Goal: Use online tool/utility: Utilize a website feature to perform a specific function

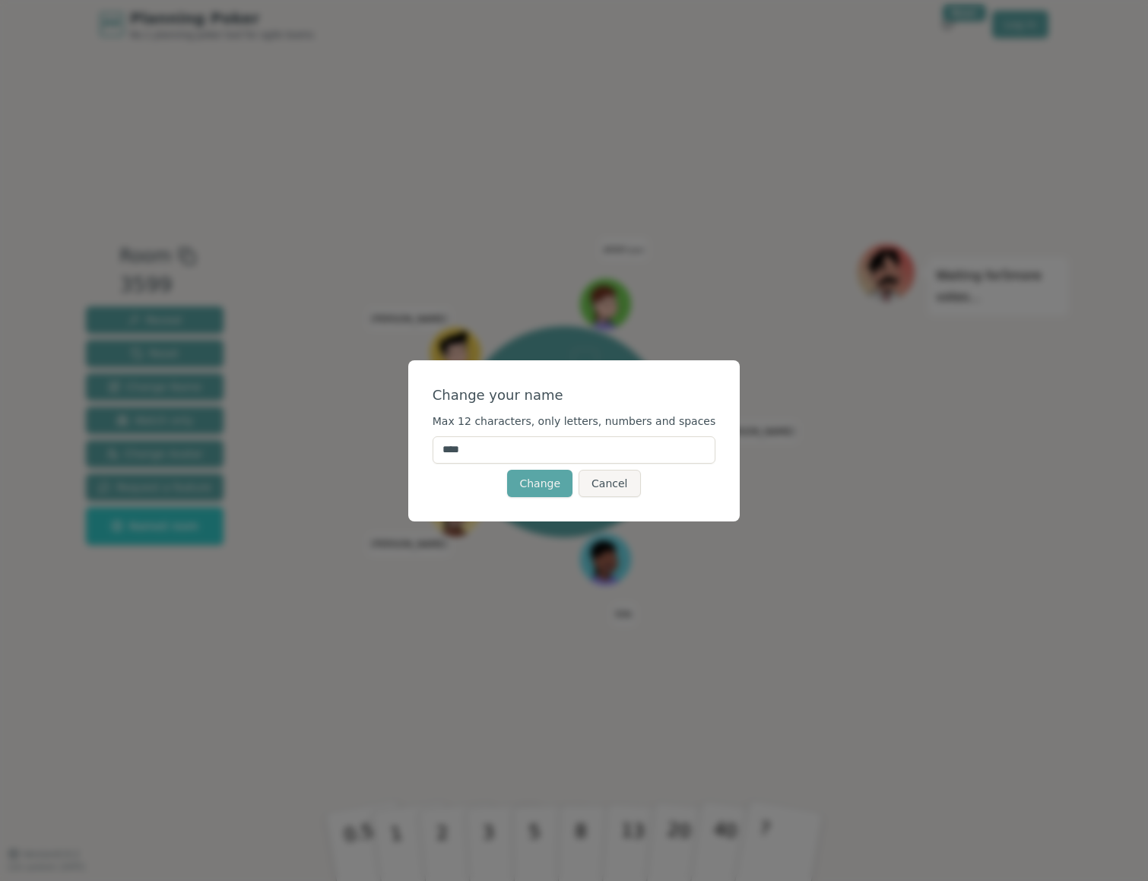
click at [507, 447] on input "****" at bounding box center [575, 450] width 284 height 27
type input "*******"
click at [538, 481] on button "Change" at bounding box center [539, 483] width 65 height 27
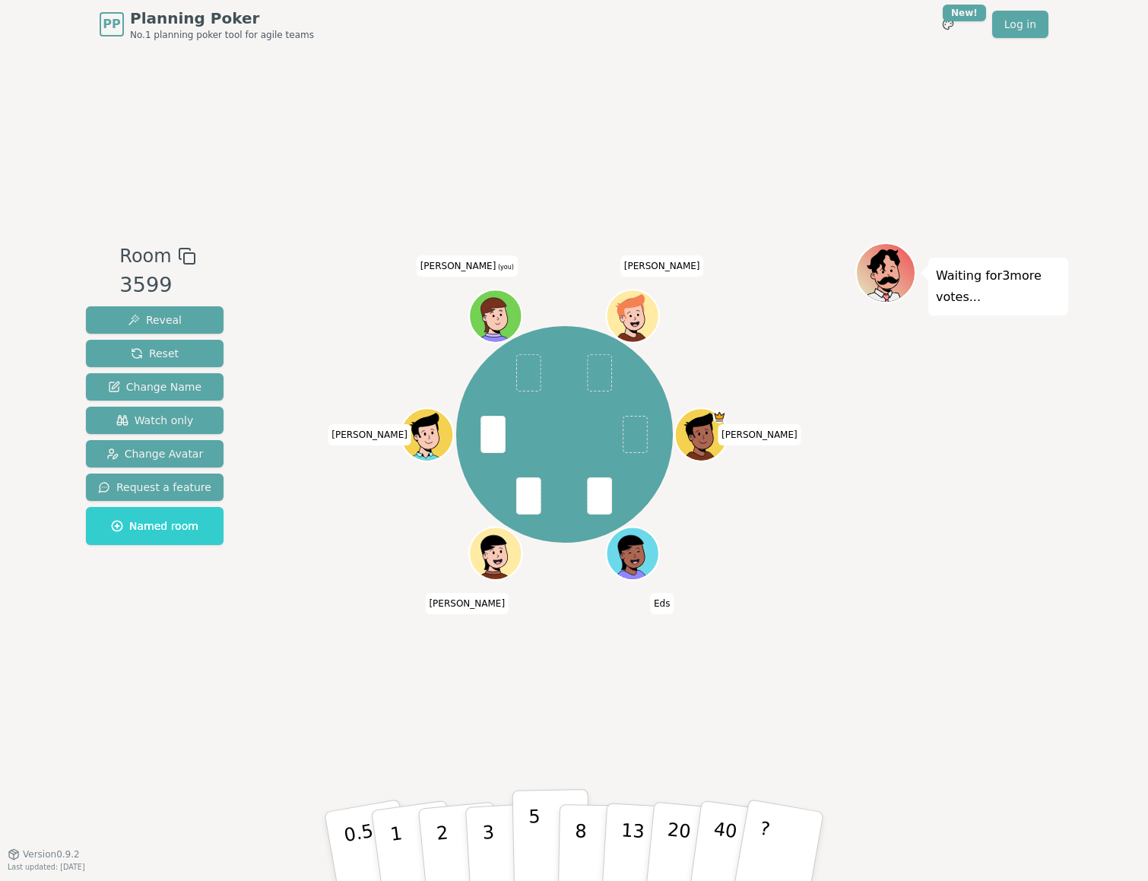
click at [533, 839] on p "5" at bounding box center [535, 847] width 13 height 82
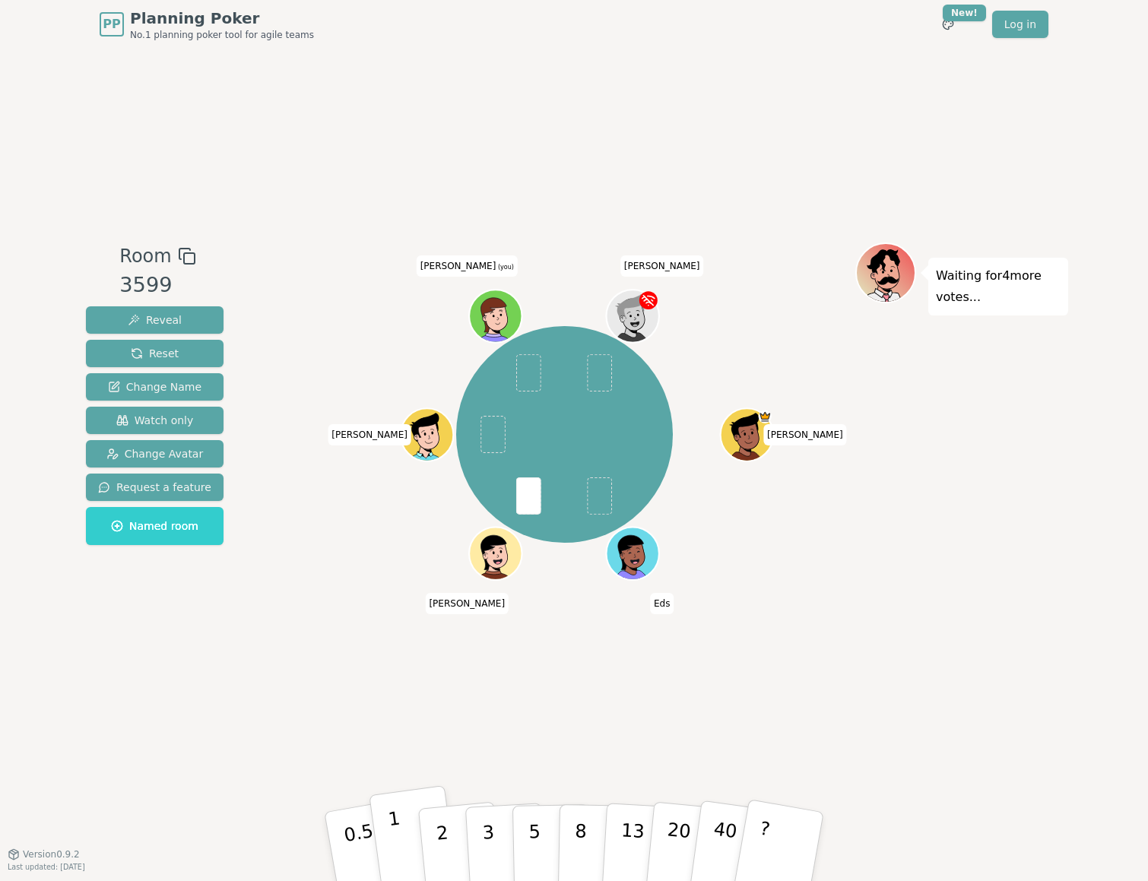
click at [395, 832] on p "1" at bounding box center [398, 849] width 23 height 83
click at [432, 834] on button "2" at bounding box center [460, 847] width 87 height 121
click at [444, 839] on p "2" at bounding box center [444, 849] width 20 height 83
click at [442, 830] on p "2" at bounding box center [444, 849] width 20 height 83
click at [442, 846] on p "2" at bounding box center [444, 849] width 20 height 83
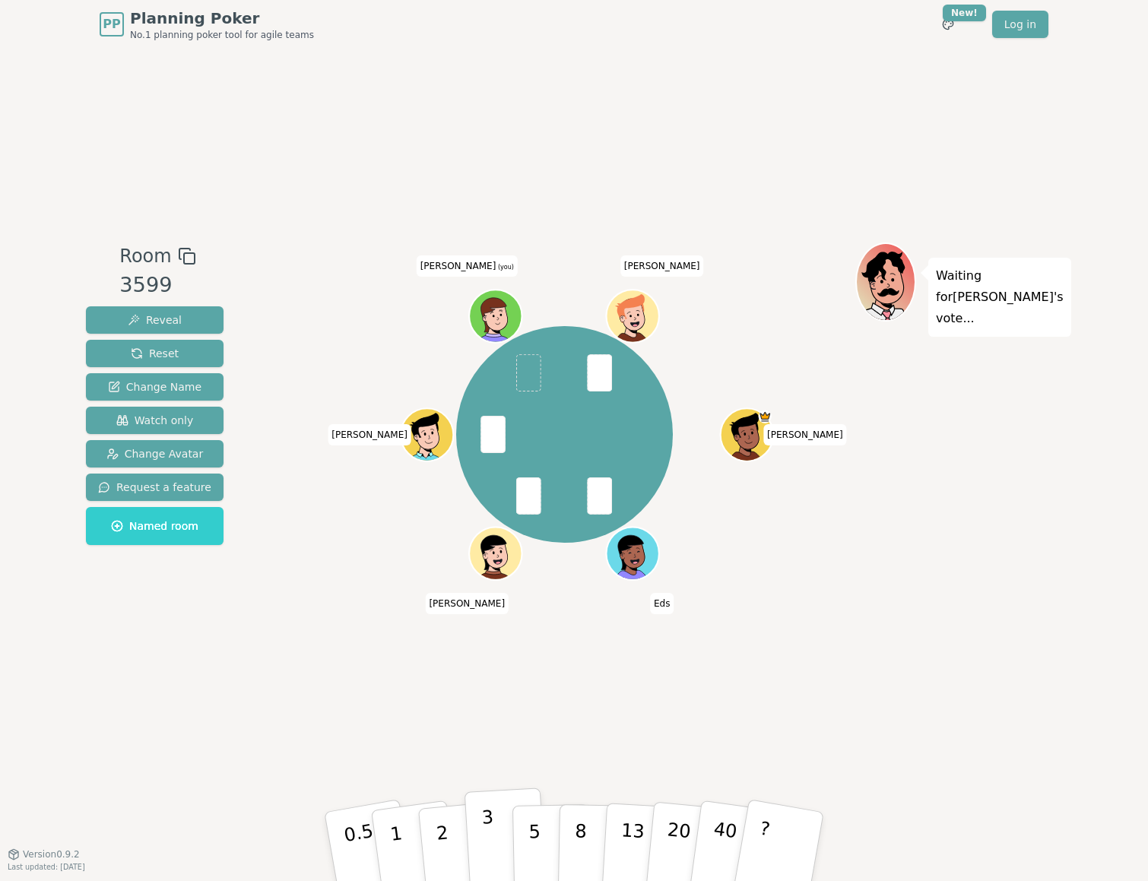
click at [490, 828] on p "3" at bounding box center [489, 848] width 17 height 83
click at [495, 843] on button "3" at bounding box center [506, 847] width 83 height 119
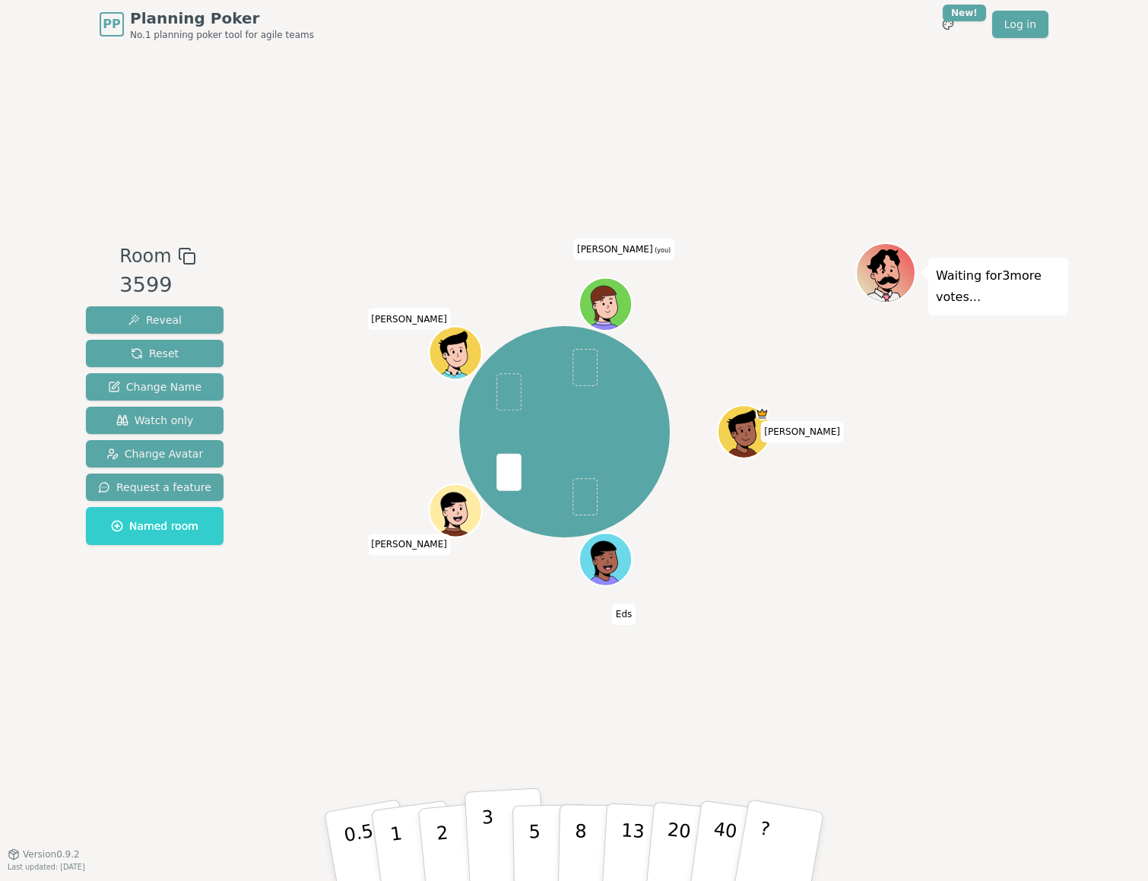
click at [494, 846] on p "3" at bounding box center [489, 848] width 17 height 83
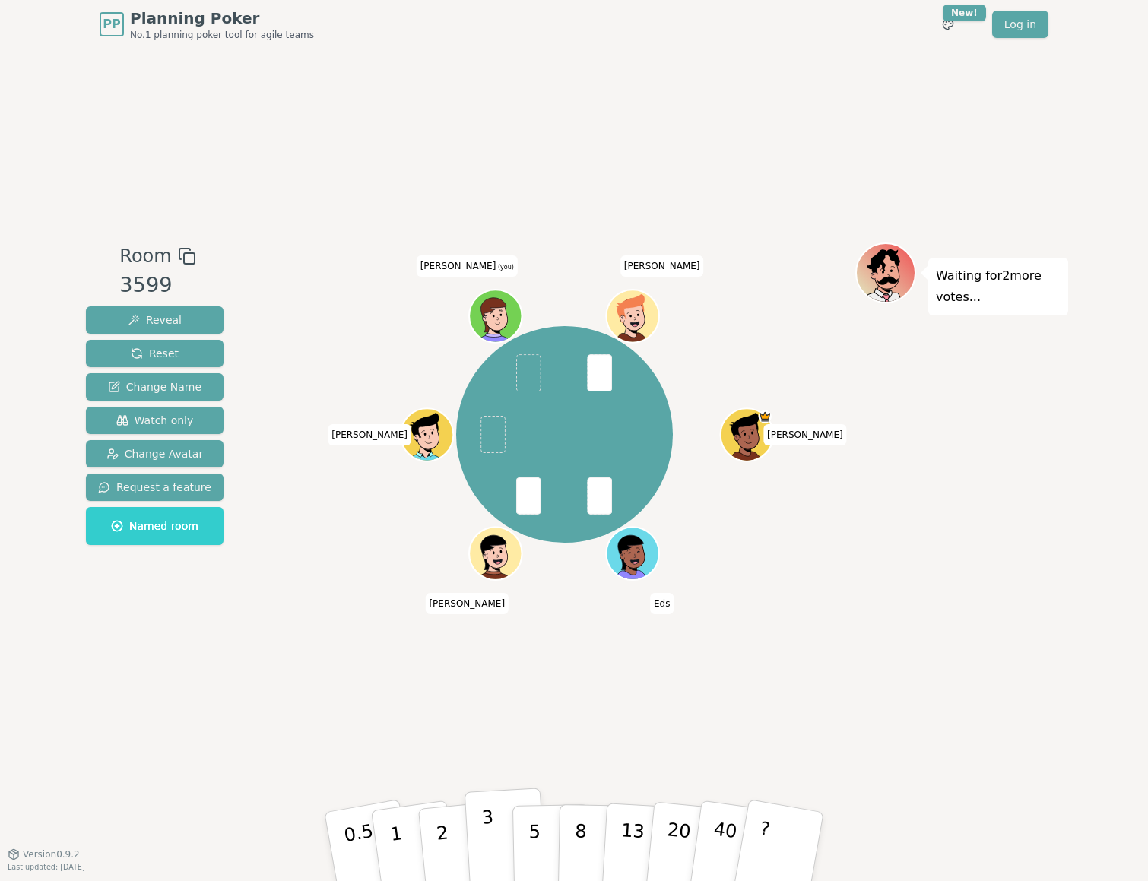
click at [485, 833] on p "3" at bounding box center [489, 848] width 17 height 83
click at [410, 844] on button "1" at bounding box center [414, 847] width 90 height 123
click at [439, 849] on p "2" at bounding box center [444, 849] width 20 height 83
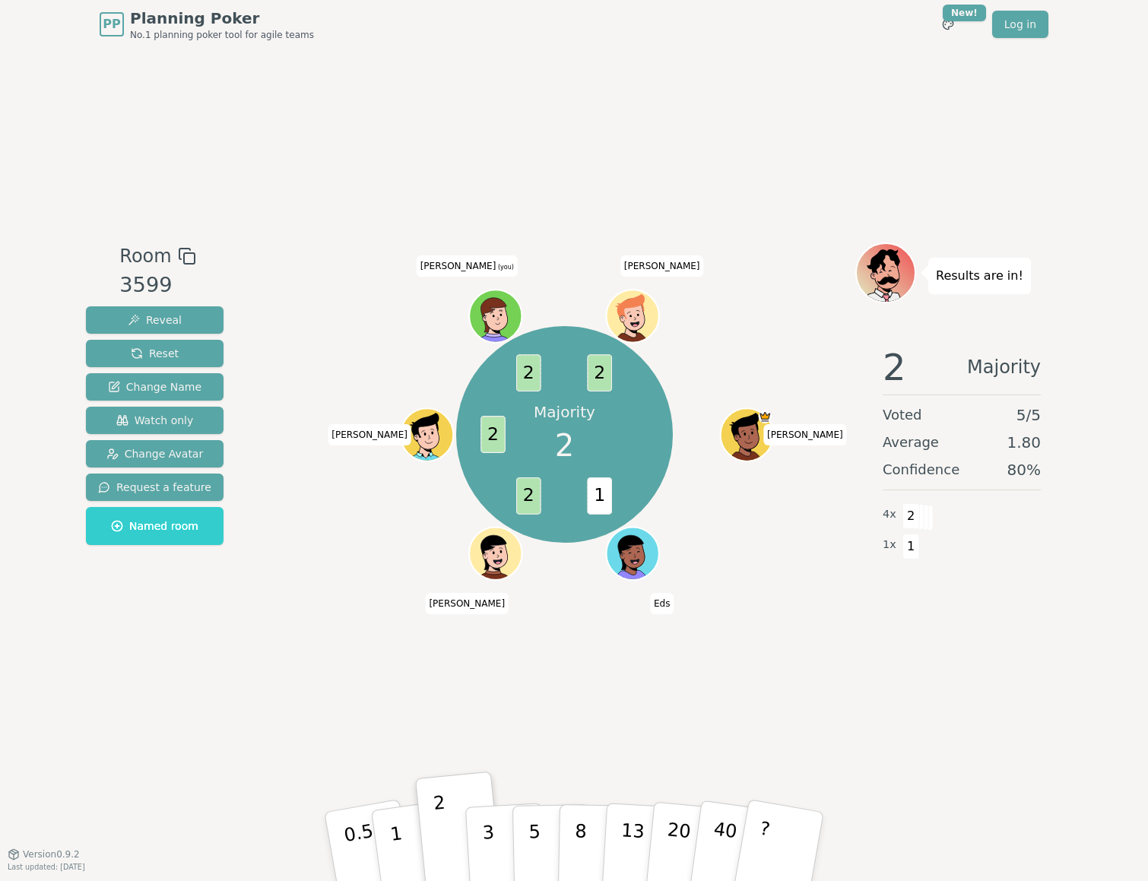
click at [495, 312] on icon at bounding box center [497, 313] width 41 height 6
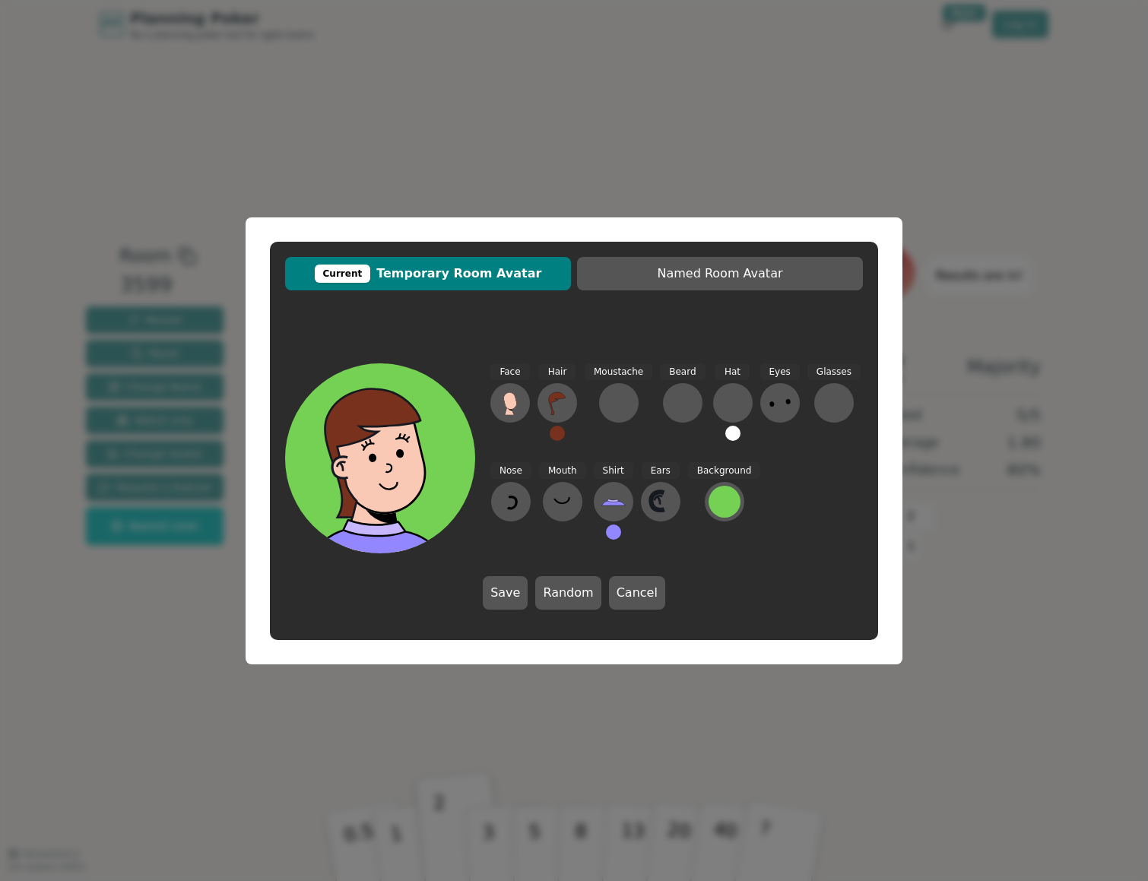
click at [195, 761] on div "Current Temporary Room Avatar Named Room Avatar Face Hair Moustache Beard Hat E…" at bounding box center [574, 440] width 1148 height 881
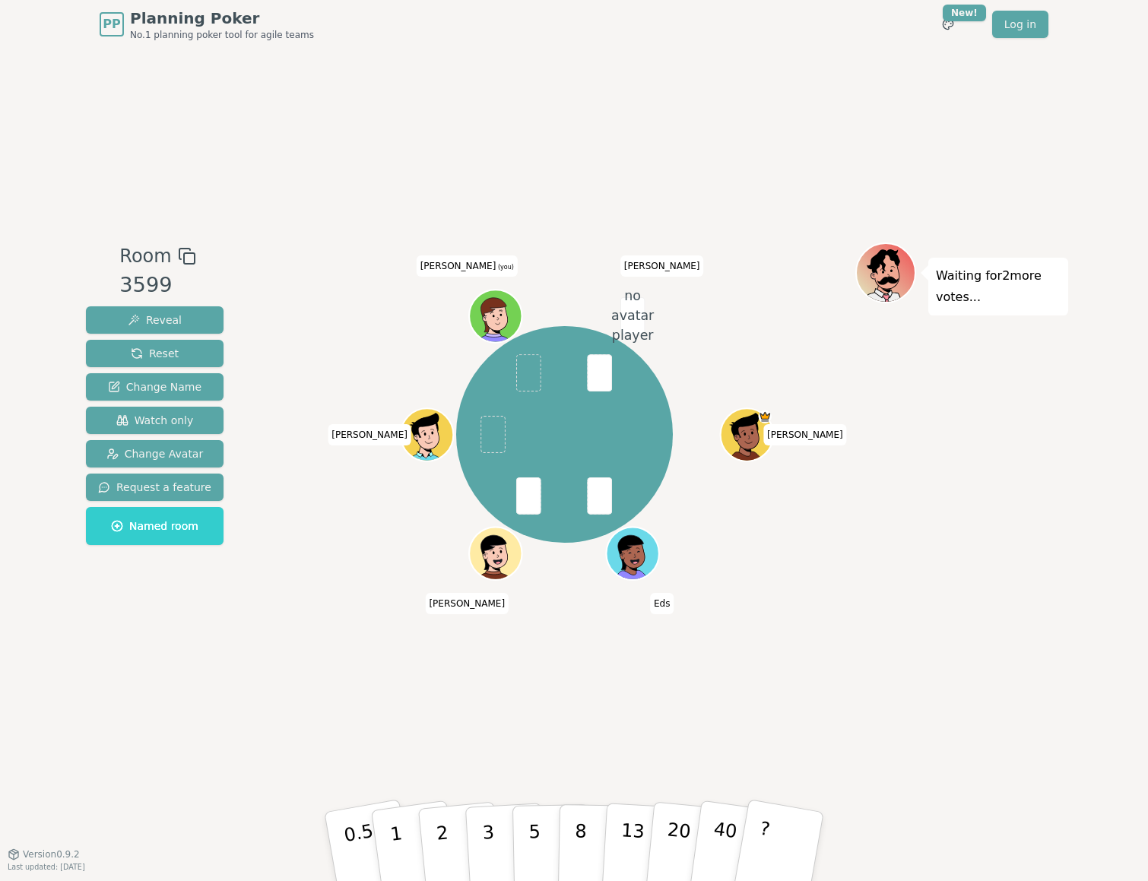
click at [760, 346] on div "no avatar player Isaac Eds yvonne Senthil Brandon (you) Isaac" at bounding box center [565, 435] width 582 height 331
click at [483, 834] on p "3" at bounding box center [489, 848] width 17 height 83
click at [395, 853] on p "1" at bounding box center [398, 849] width 23 height 83
